Goal: Find specific page/section: Find specific page/section

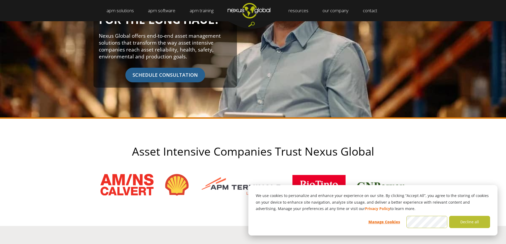
scroll to position [186, 0]
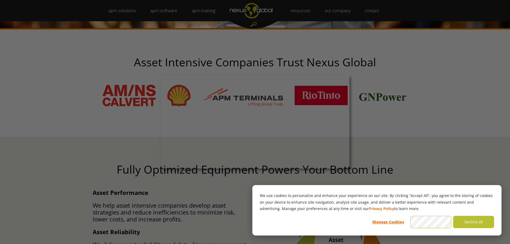
click at [376, 106] on div at bounding box center [257, 123] width 515 height 246
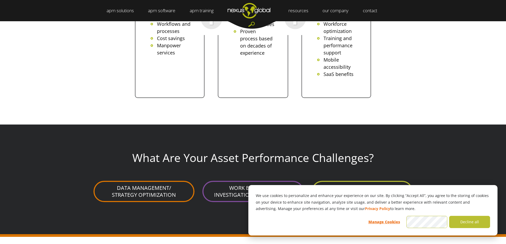
scroll to position [1301, 0]
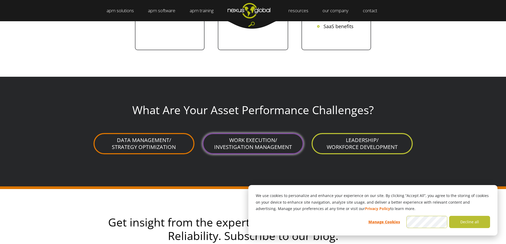
click at [238, 140] on link "WORK EXECUTION/ INVESTIGATION MANAGEMENT" at bounding box center [252, 143] width 101 height 21
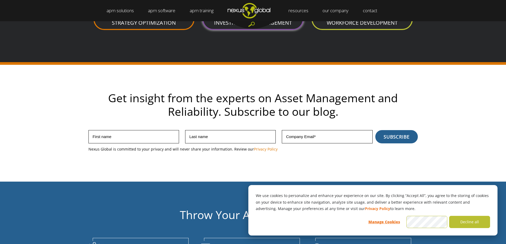
scroll to position [1434, 0]
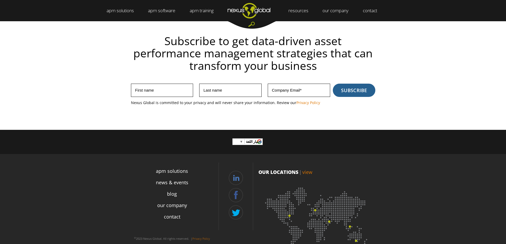
scroll to position [1468, 0]
